Goal: Information Seeking & Learning: Learn about a topic

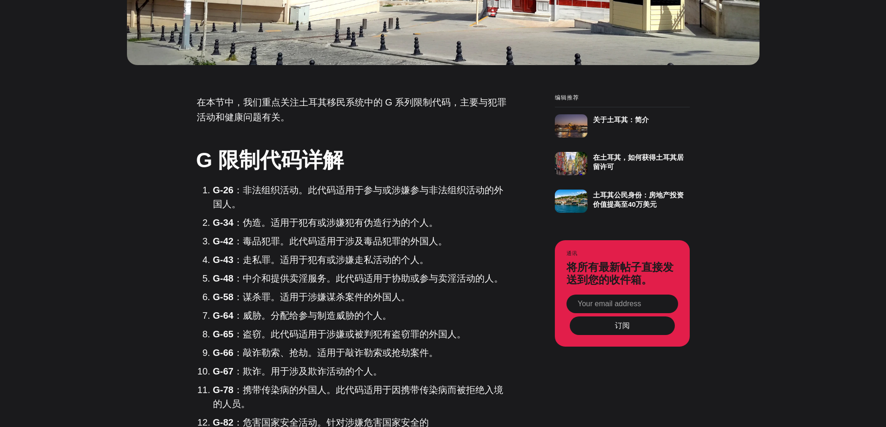
scroll to position [502, 0]
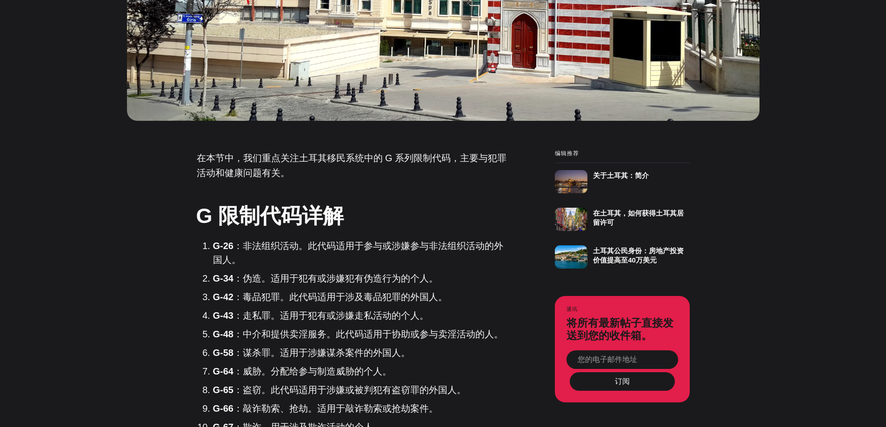
click at [273, 247] on font "：非法组织活动。此代码适用于参与或涉嫌参与非法组织活动的外国人。" at bounding box center [358, 253] width 290 height 24
click at [271, 275] on font "：伪造。适用于犯有或涉嫌犯有伪造行为的个人。" at bounding box center [335, 278] width 205 height 10
click at [276, 250] on font "：非法组织活动。此代码适用于参与或涉嫌参与非法组织活动的外国人。" at bounding box center [358, 253] width 290 height 24
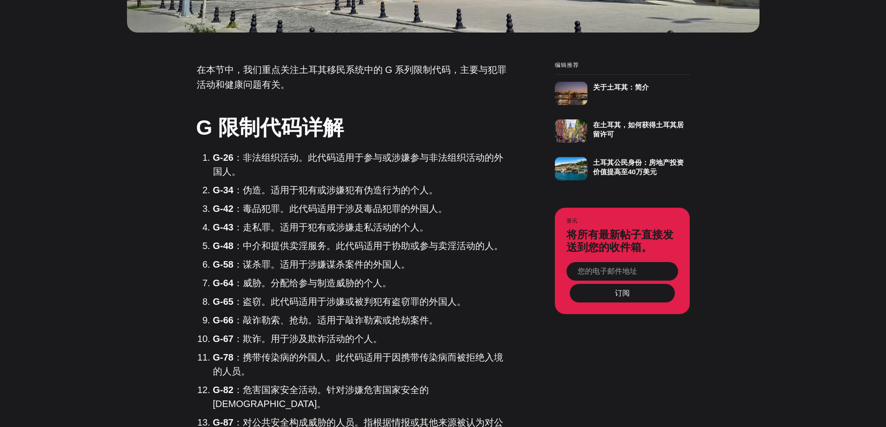
scroll to position [595, 0]
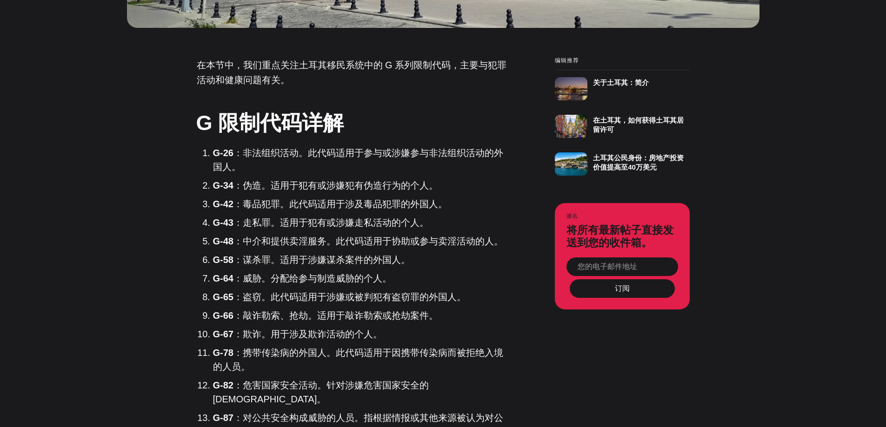
click at [469, 295] on li "G-65 ：盗窃。此代码适用于涉嫌或被判犯有盗窃罪的外国人。" at bounding box center [360, 297] width 295 height 14
click at [469, 283] on li "G-64 ：威胁。分配给参与制造威胁的个人。" at bounding box center [360, 279] width 295 height 14
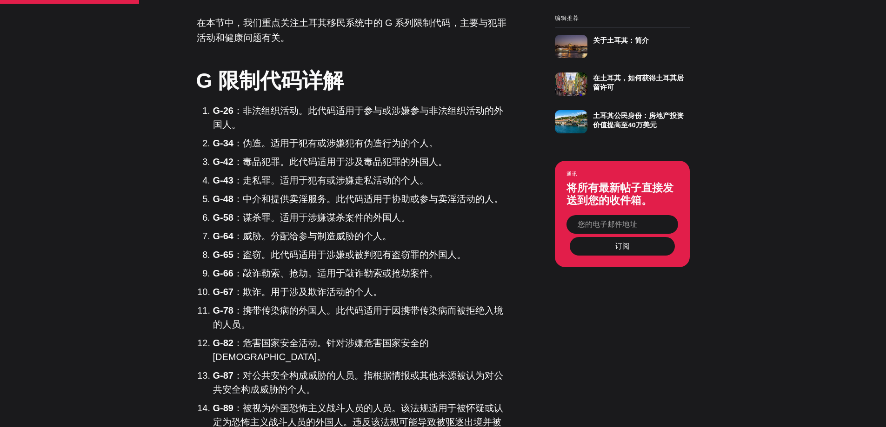
scroll to position [781, 0]
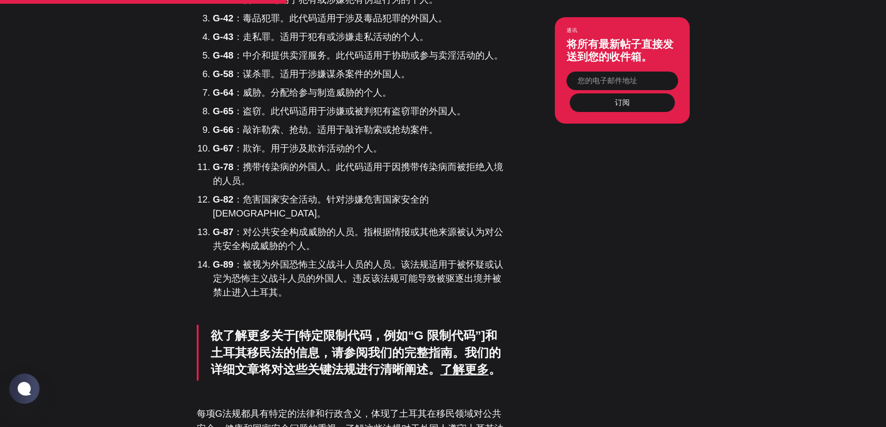
click at [326, 290] on div "在本节中，我们重点关注土耳其移民系统中的 G 系列限制代码，主要与犯罪活动和健康问题有关。 G 限制代码详解 G-26 ：非法组织活动。此代码适用于参与或涉嫌…" at bounding box center [353, 347] width 312 height 951
click at [343, 287] on div "在本节中，我们重点关注土耳其移民系统中的 G 系列限制代码，主要与犯罪活动和健康问题有关。 G 限制代码详解 G-26 ：非法组织活动。此代码适用于参与或涉嫌…" at bounding box center [353, 347] width 312 height 951
click at [336, 289] on div "在本节中，我们重点关注土耳其移民系统中的 G 系列限制代码，主要与犯罪活动和健康问题有关。 G 限制代码详解 G-26 ：非法组织活动。此代码适用于参与或涉嫌…" at bounding box center [353, 347] width 312 height 951
click at [336, 295] on div "在本节中，我们重点关注土耳其移民系统中的 G 系列限制代码，主要与犯罪活动和健康问题有关。 G 限制代码详解 G-26 ：非法组织活动。此代码适用于参与或涉嫌…" at bounding box center [353, 347] width 312 height 951
drag, startPoint x: 343, startPoint y: 295, endPoint x: 335, endPoint y: 305, distance: 12.7
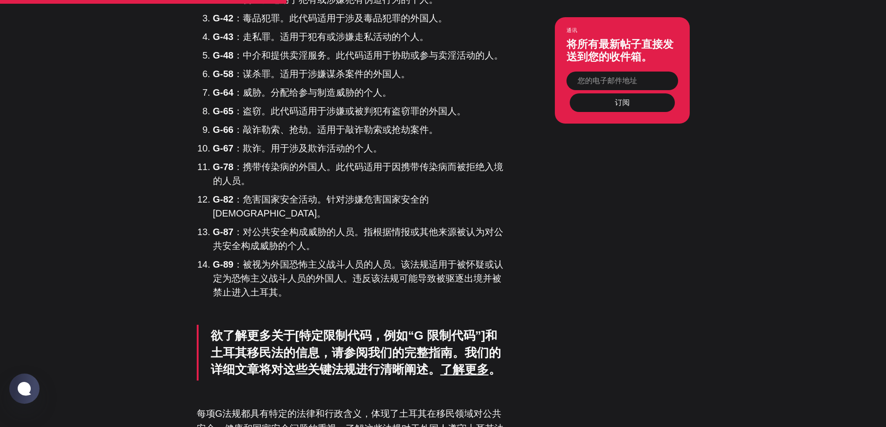
click at [341, 300] on div "在本节中，我们重点关注土耳其移民系统中的 G 系列限制代码，主要与犯罪活动和健康问题有关。 G 限制代码详解 G-26 ：非法组织活动。此代码适用于参与或涉嫌…" at bounding box center [353, 347] width 312 height 951
click at [326, 299] on div "在本节中，我们重点关注土耳其移民系统中的 G 系列限制代码，主要与犯罪活动和健康问题有关。 G 限制代码详解 G-26 ：非法组织活动。此代码适用于参与或涉嫌…" at bounding box center [353, 347] width 312 height 951
click at [330, 292] on div "在本节中，我们重点关注土耳其移民系统中的 G 系列限制代码，主要与犯罪活动和健康问题有关。 G 限制代码详解 G-26 ：非法组织活动。此代码适用于参与或涉嫌…" at bounding box center [353, 347] width 312 height 951
click at [351, 302] on div "在本节中，我们重点关注土耳其移民系统中的 G 系列限制代码，主要与犯罪活动和健康问题有关。 G 限制代码详解 G-26 ：非法组织活动。此代码适用于参与或涉嫌…" at bounding box center [353, 347] width 312 height 951
click at [355, 296] on div "在本节中，我们重点关注土耳其移民系统中的 G 系列限制代码，主要与犯罪活动和健康问题有关。 G 限制代码详解 G-26 ：非法组织活动。此代码适用于参与或涉嫌…" at bounding box center [353, 347] width 312 height 951
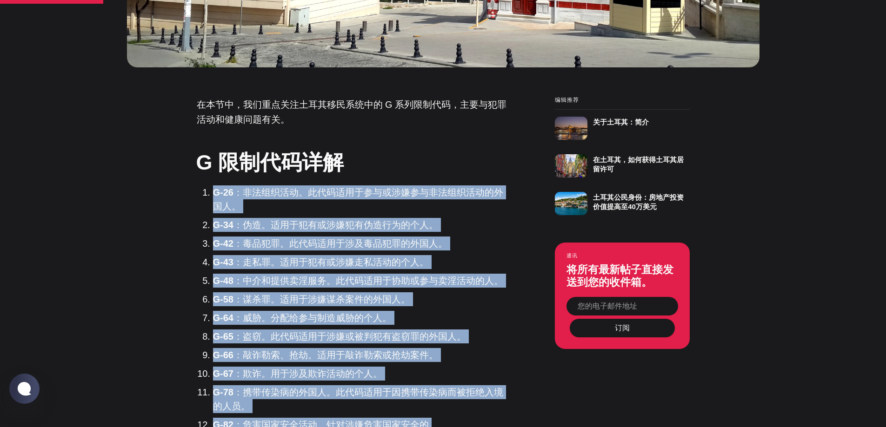
scroll to position [549, 0]
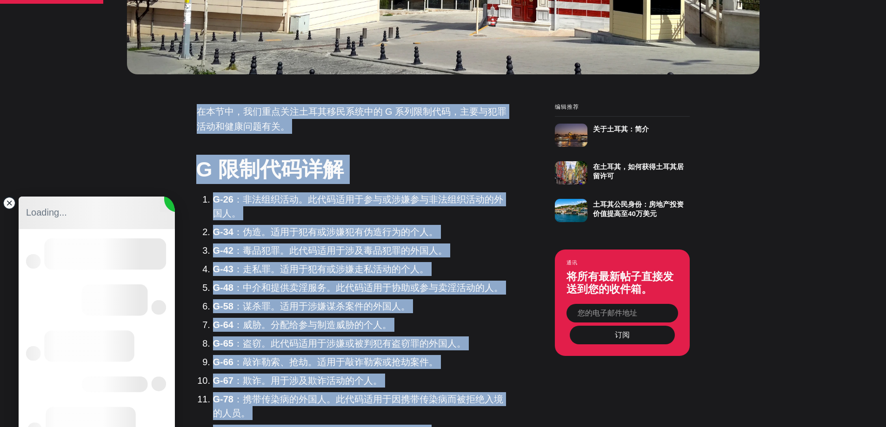
drag, startPoint x: 284, startPoint y: 276, endPoint x: 195, endPoint y: 114, distance: 185.3
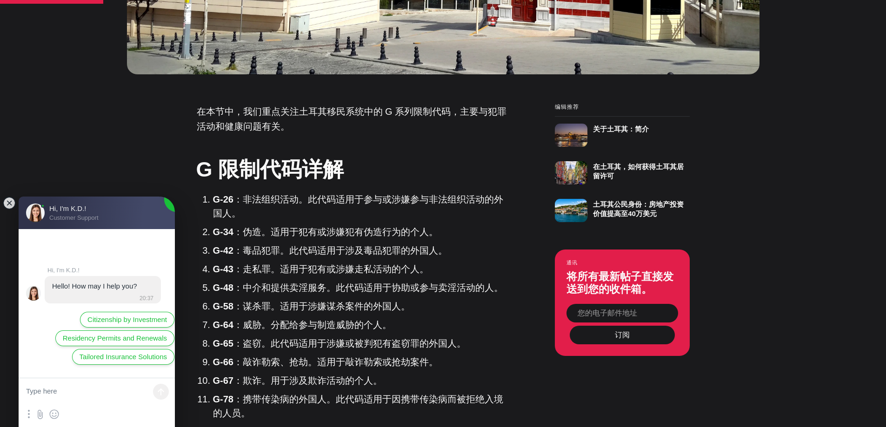
scroll to position [0, 0]
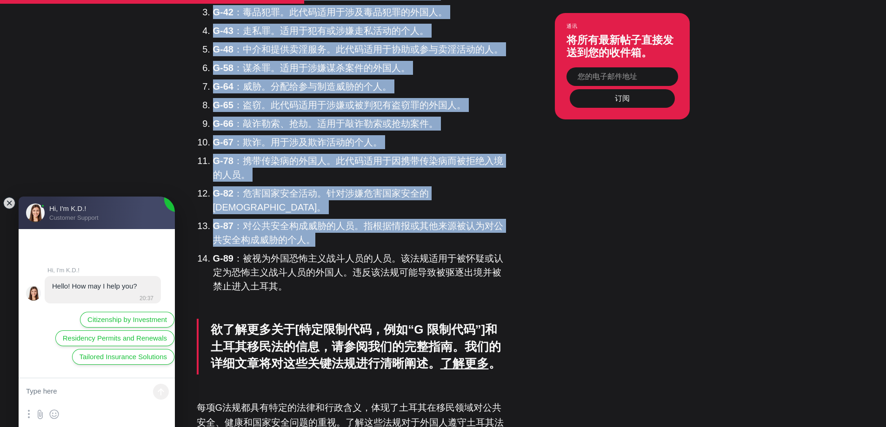
scroll to position [828, 0]
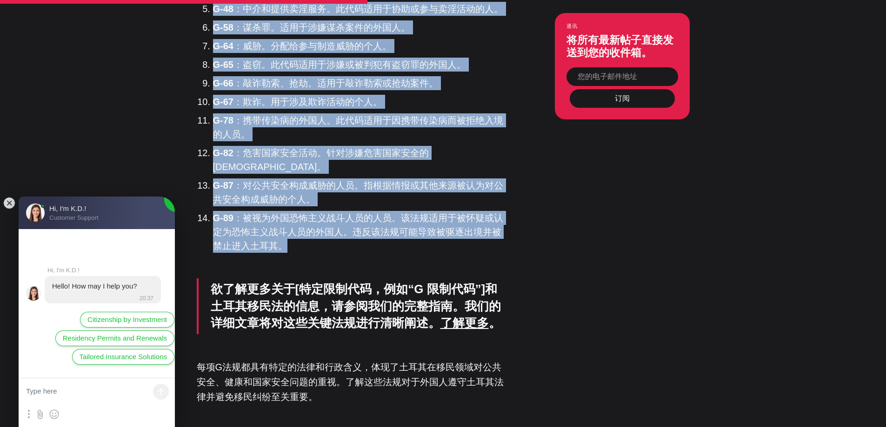
drag, startPoint x: 199, startPoint y: 110, endPoint x: 347, endPoint y: 231, distance: 191.7
click at [347, 231] on div "在本节中，我们重点关注土耳其移民系统中的 G 系列限制代码，主要与犯罪活动和健康问题有关。 G 限制代码详解 G-26 ：非法组织活动。此代码适用于参与或涉嫌…" at bounding box center [353, 300] width 312 height 951
copy div "lore，ipsumdolorsitam C adipis，elitseddoeiusm。 T incidi U-18 ：labore。etdoloremag…"
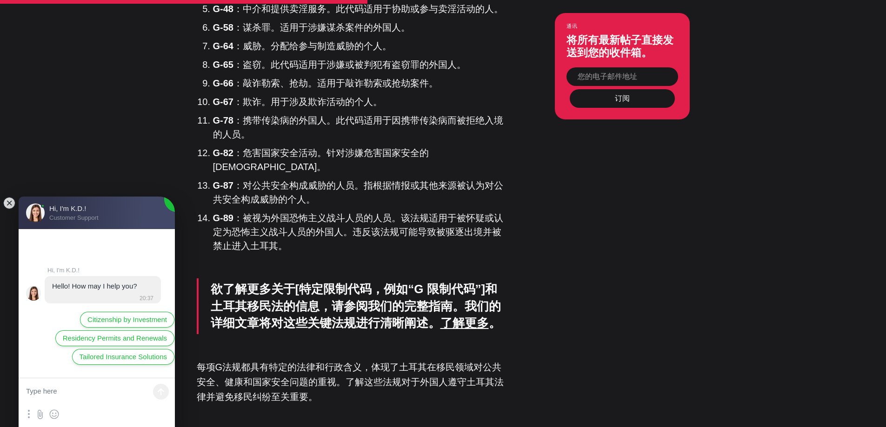
click at [300, 259] on div "在本节中，我们重点关注土耳其移民系统中的 G 系列限制代码，主要与犯罪活动和健康问题有关。 G 限制代码详解 G-26 ：非法组织活动。此代码适用于参与或涉嫌…" at bounding box center [353, 300] width 312 height 951
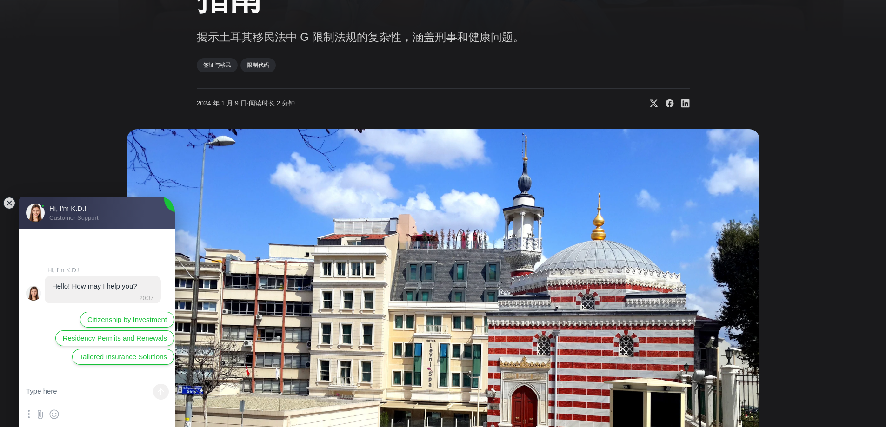
scroll to position [0, 0]
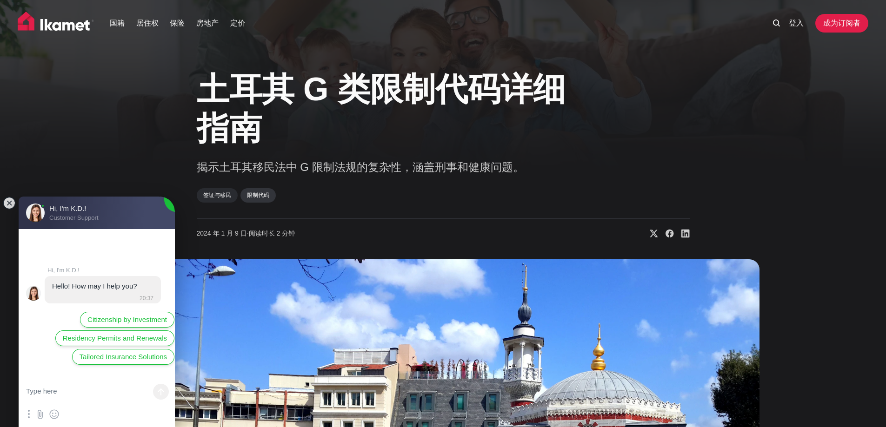
click at [270, 193] on link "限制代码" at bounding box center [257, 195] width 35 height 14
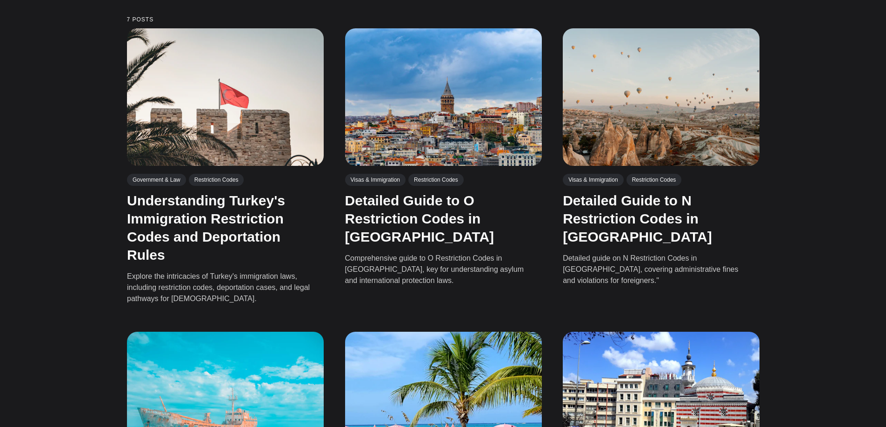
scroll to position [233, 0]
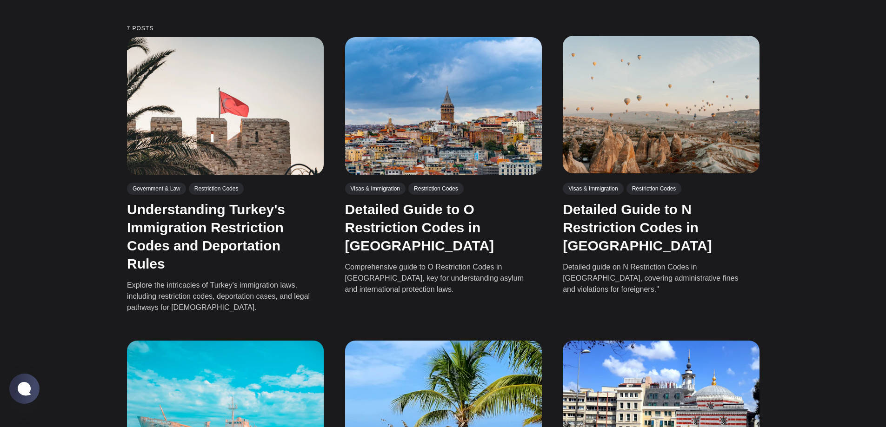
scroll to position [216, 0]
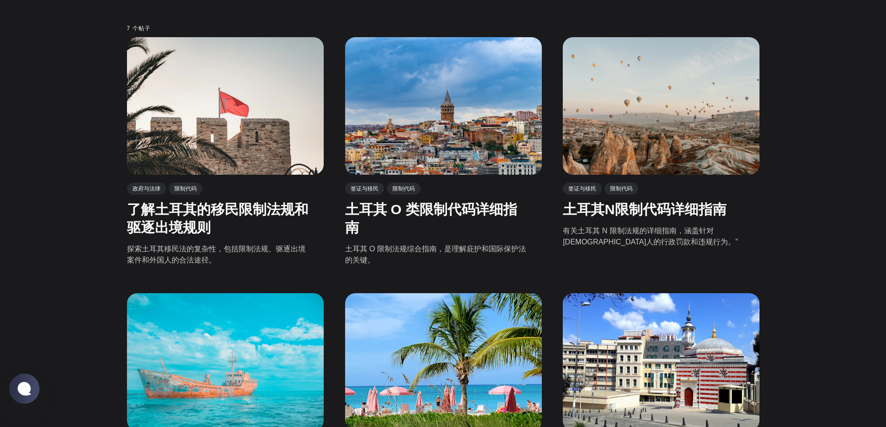
click at [99, 239] on div "7 个帖子 政府与法律 限制代码 了解土耳其的移民限制法规和驱逐出境规则 探索土耳其移民法的复杂性，包括限制法规、驱逐出境案件和外国人的合法途径。 签证与移民…" at bounding box center [442, 396] width 721 height 741
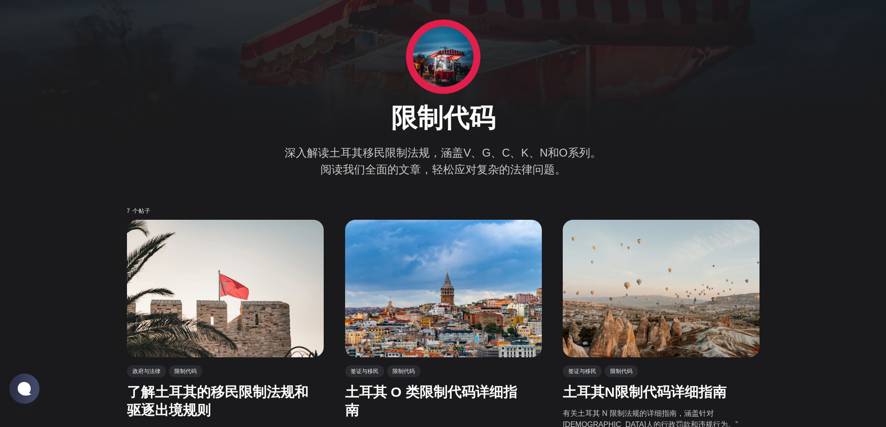
scroll to position [30, 0]
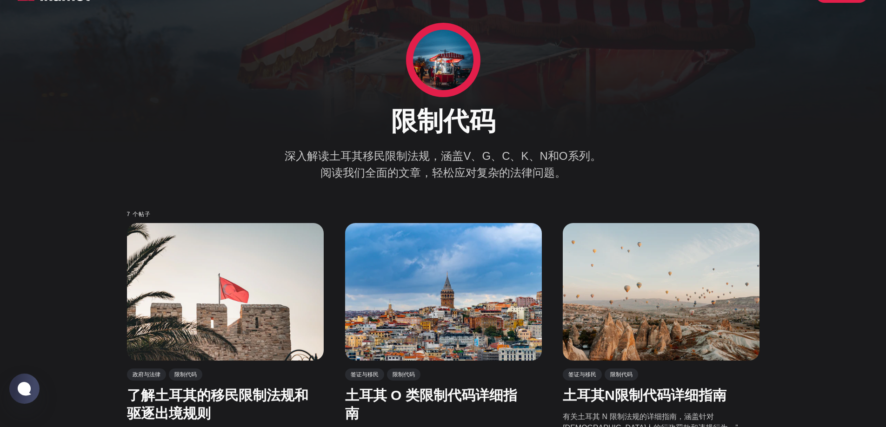
drag, startPoint x: 107, startPoint y: 260, endPoint x: 107, endPoint y: 248, distance: 12.1
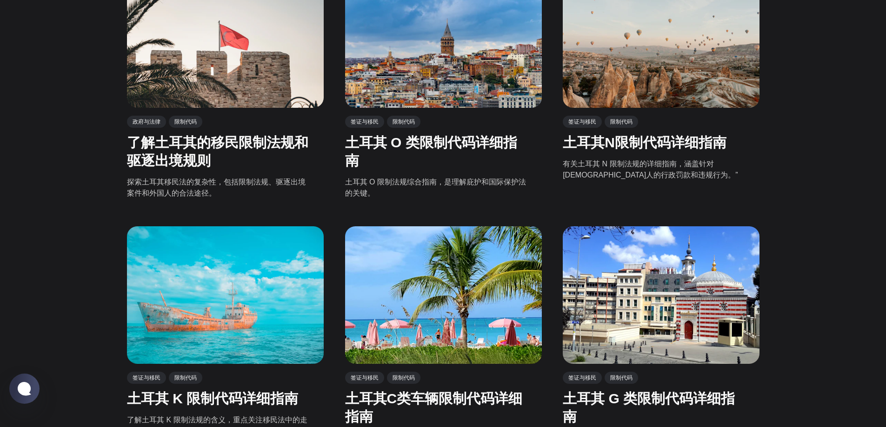
scroll to position [262, 0]
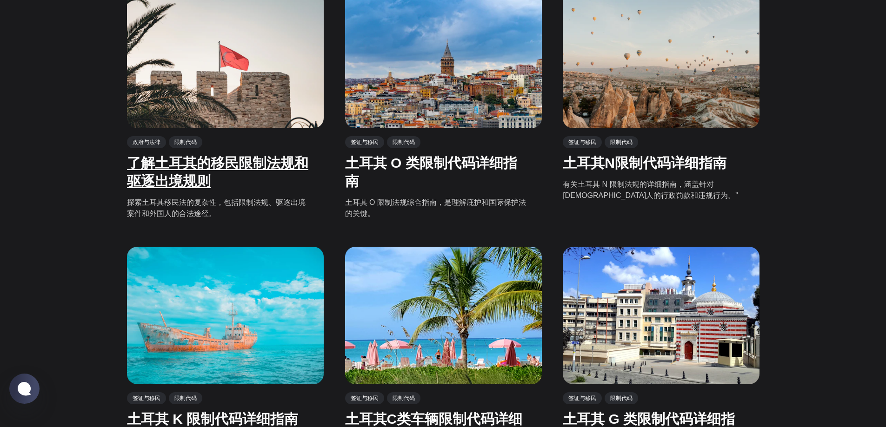
click at [169, 172] on font "了解土耳其的移民限制法规和驱逐出境规则" at bounding box center [217, 171] width 181 height 33
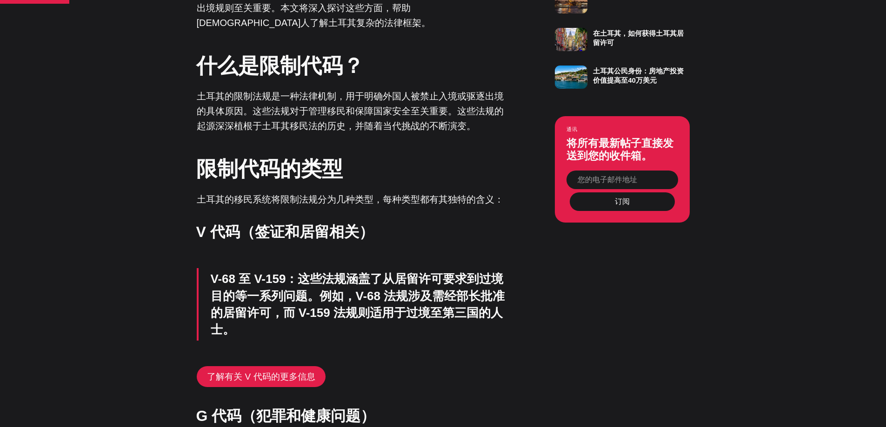
scroll to position [698, 0]
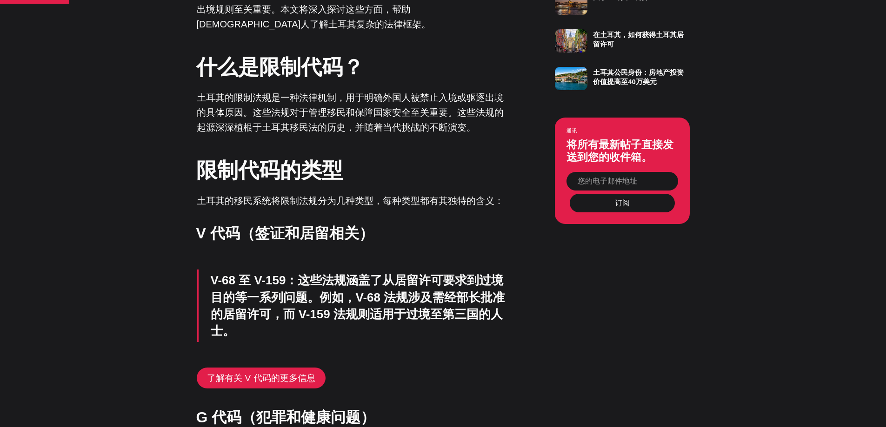
click at [392, 131] on font "土耳其的限制法规是一种法律机制，用于明确外国人被禁止入境或驱逐出境的具体原因。这些法规对于管理移民和保障国家安全至关重要。这些法规的起源深深植根于土耳其移民法…" at bounding box center [350, 113] width 307 height 40
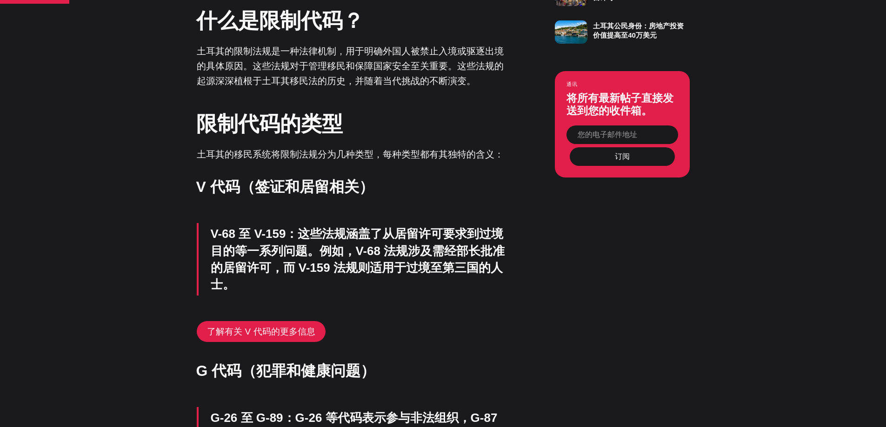
scroll to position [791, 0]
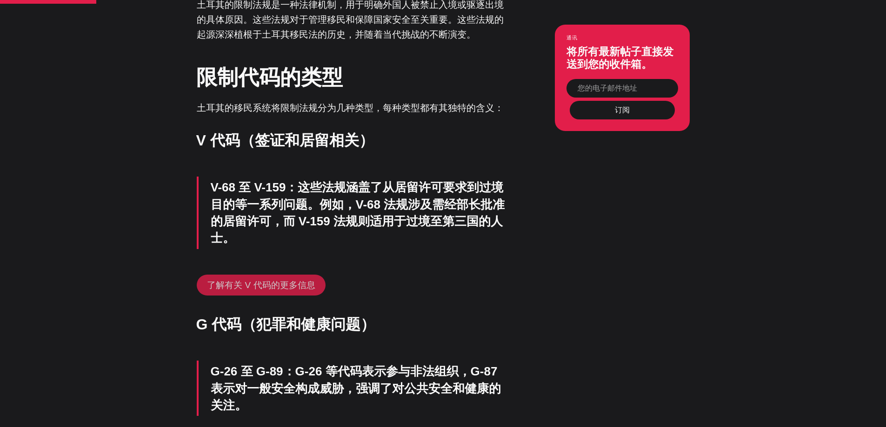
click at [277, 281] on font "了解有关 V 代码的更多信息" at bounding box center [261, 285] width 108 height 10
